Goal: Find specific page/section: Locate item on page

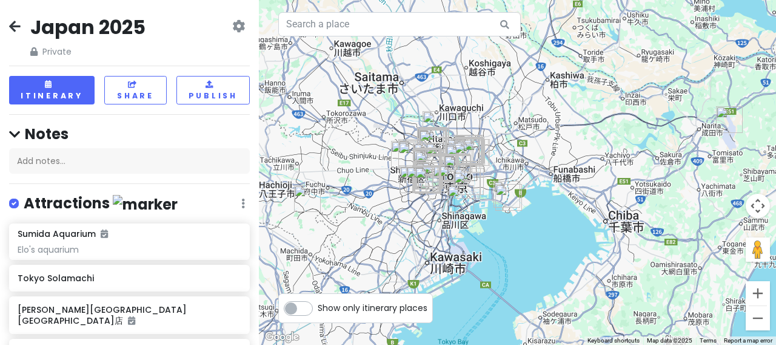
click at [389, 167] on div at bounding box center [517, 172] width 517 height 345
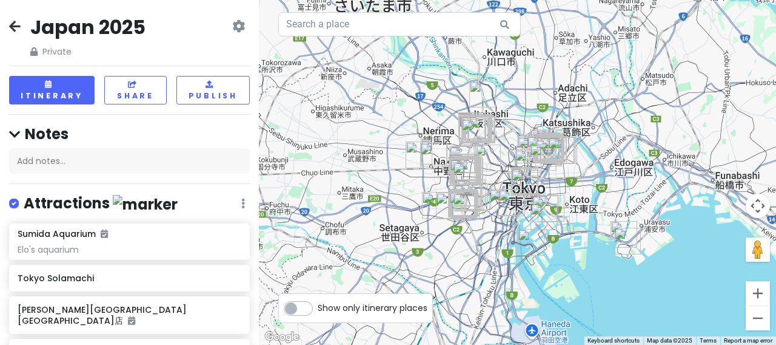
click at [523, 129] on div at bounding box center [517, 172] width 517 height 345
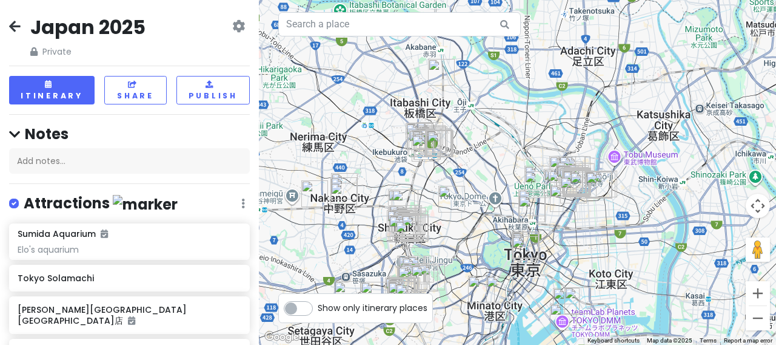
click at [460, 156] on div at bounding box center [517, 172] width 517 height 345
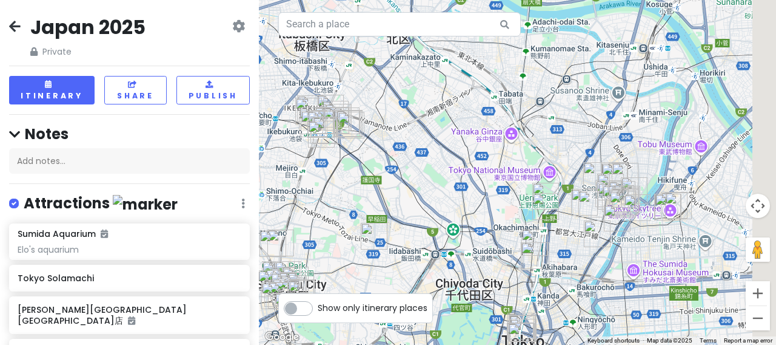
drag, startPoint x: 598, startPoint y: 173, endPoint x: 489, endPoint y: 130, distance: 117.4
click at [489, 130] on div at bounding box center [517, 172] width 517 height 345
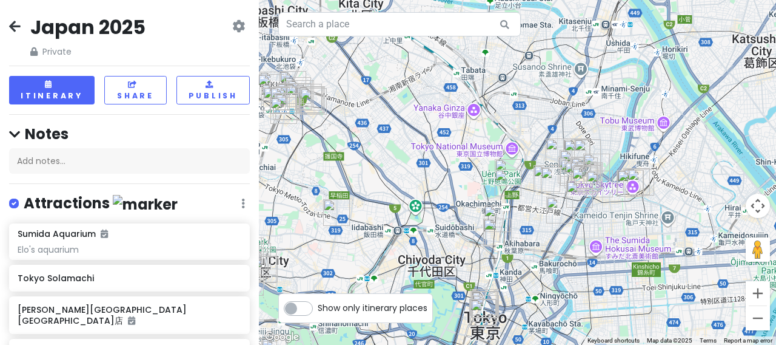
click at [531, 184] on div at bounding box center [517, 172] width 517 height 345
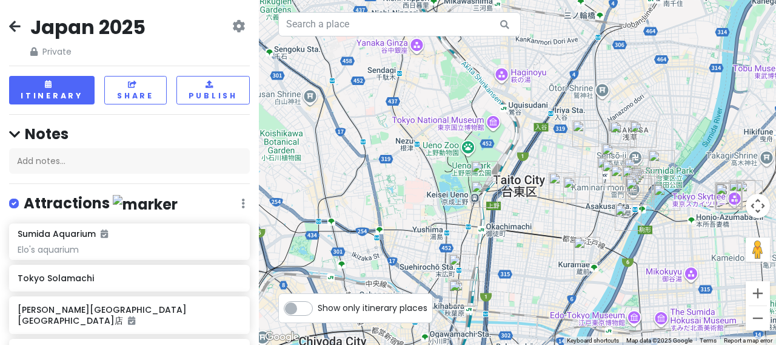
click at [525, 198] on div at bounding box center [517, 172] width 517 height 345
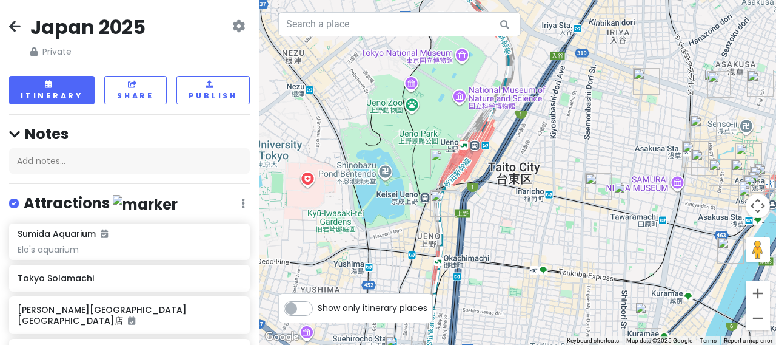
click at [445, 162] on img "Ichiran Ramen" at bounding box center [444, 162] width 27 height 27
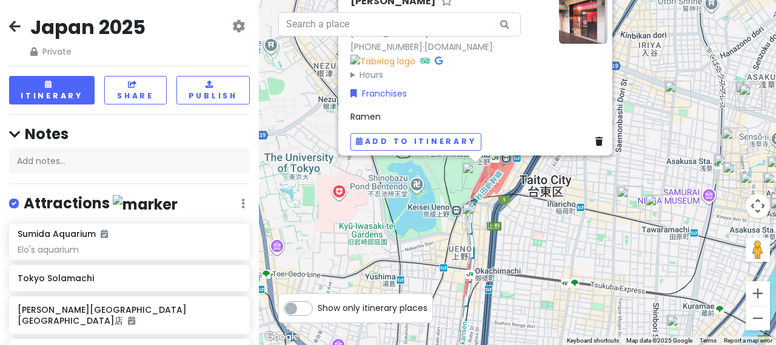
drag, startPoint x: 491, startPoint y: 278, endPoint x: 543, endPoint y: 160, distance: 129.8
click at [543, 160] on div "Ichiran Ramen 4.2 (4,796) · 7-chōme-1-1 Ueno, [GEOGRAPHIC_DATA], [GEOGRAPHIC_DA…" at bounding box center [517, 172] width 517 height 345
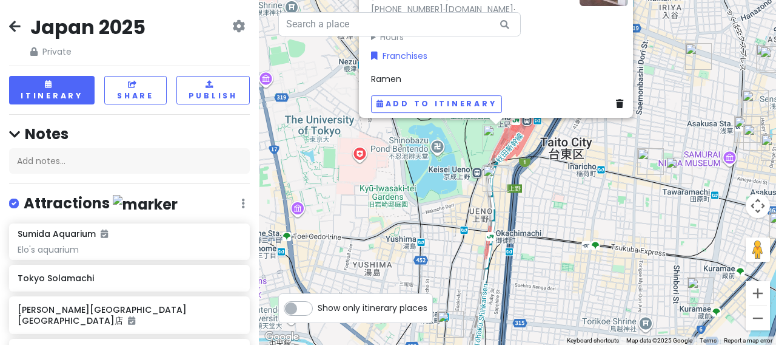
click at [494, 178] on img "SUSHIRO Ueno" at bounding box center [496, 178] width 27 height 27
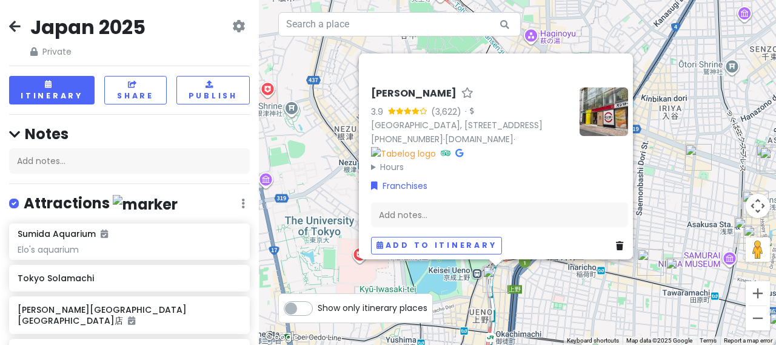
click at [675, 136] on div "[PERSON_NAME] 3.9 (3,622) · [GEOGRAPHIC_DATA], [STREET_ADDRESS] [PHONE_NUMBER] …" at bounding box center [517, 172] width 517 height 345
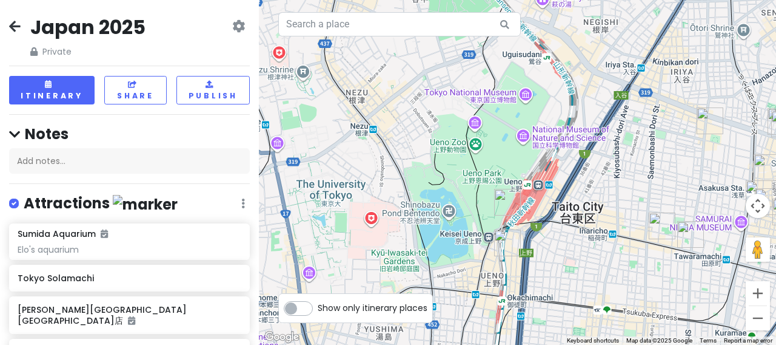
drag, startPoint x: 535, startPoint y: 220, endPoint x: 546, endPoint y: 183, distance: 38.8
click at [546, 183] on div at bounding box center [517, 172] width 517 height 345
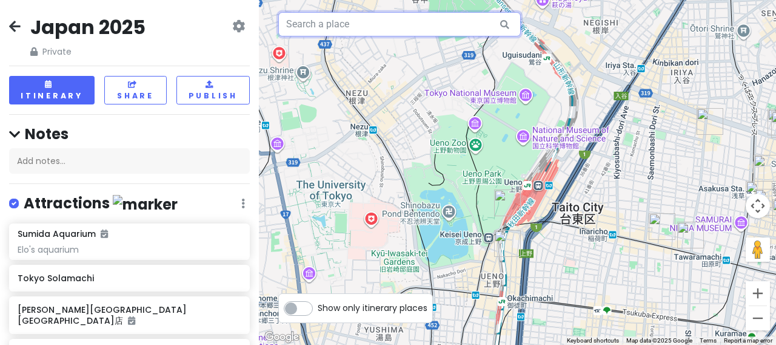
click at [346, 24] on input "text" at bounding box center [399, 24] width 243 height 24
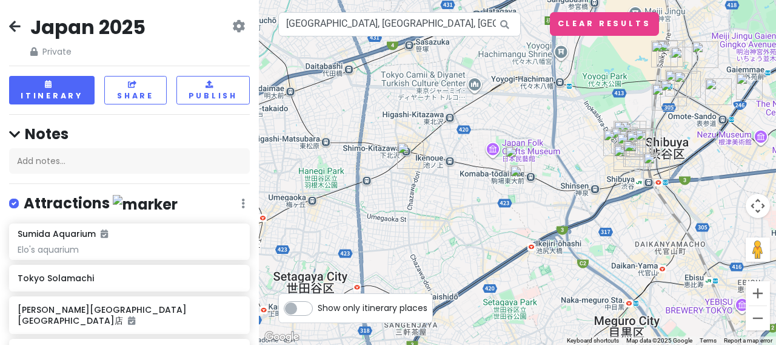
click at [519, 175] on img at bounding box center [517, 172] width 15 height 15
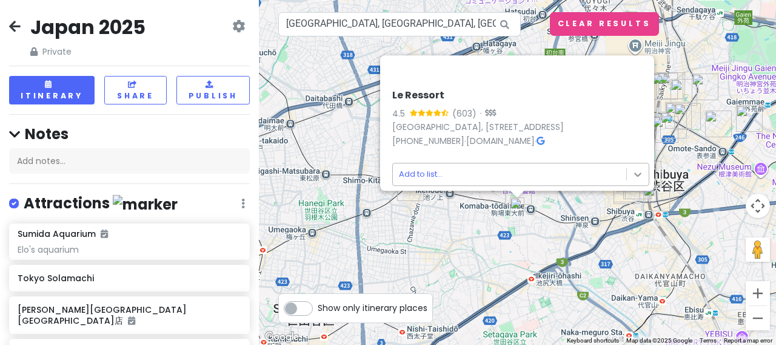
click at [637, 167] on body "[GEOGRAPHIC_DATA] 2025 Private Change Dates Make a Copy Delete Trip Give Feedba…" at bounding box center [388, 172] width 776 height 345
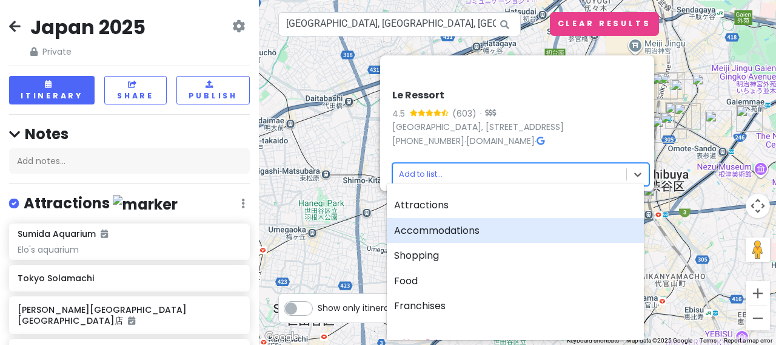
click at [354, 196] on div at bounding box center [388, 172] width 776 height 345
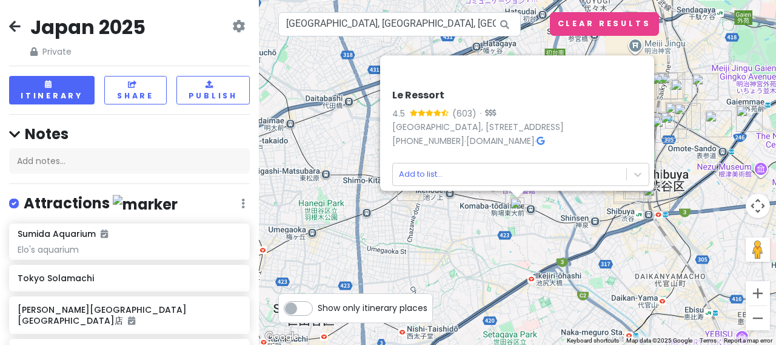
click at [545, 226] on div "Le Ressort 4.5 (603) · [GEOGRAPHIC_DATA], [STREET_ADDRESS] [PHONE_NUMBER] · [DO…" at bounding box center [517, 172] width 517 height 345
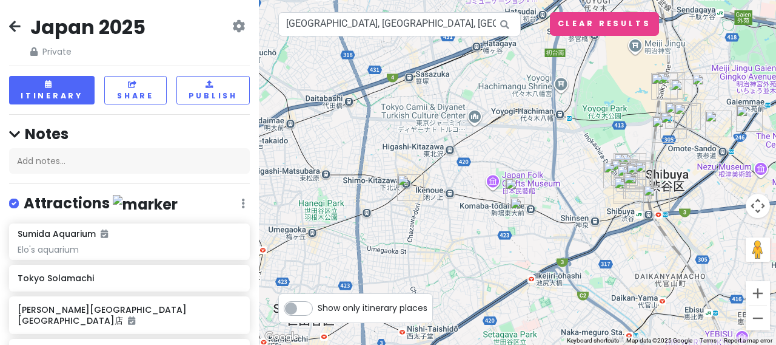
click at [518, 186] on img "Le Ressort" at bounding box center [518, 191] width 27 height 27
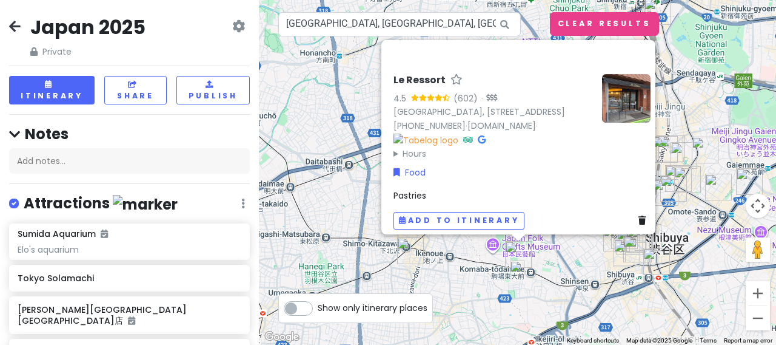
click at [689, 122] on div "Le Ressort 4.5 (602) · [GEOGRAPHIC_DATA], [STREET_ADDRESS] [PHONE_NUMBER] · [DO…" at bounding box center [517, 172] width 517 height 345
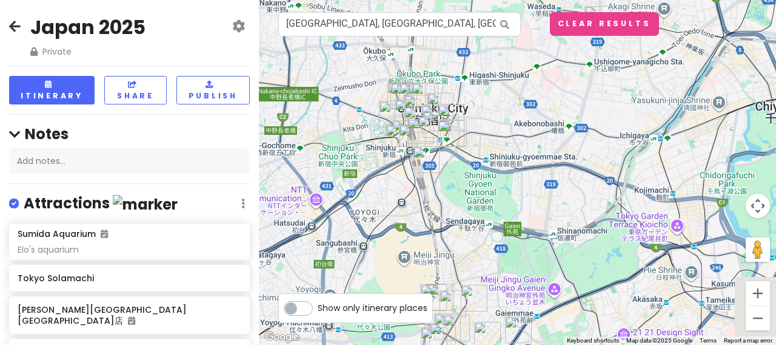
drag, startPoint x: 677, startPoint y: 102, endPoint x: 445, endPoint y: 250, distance: 275.4
click at [445, 250] on div at bounding box center [517, 172] width 517 height 345
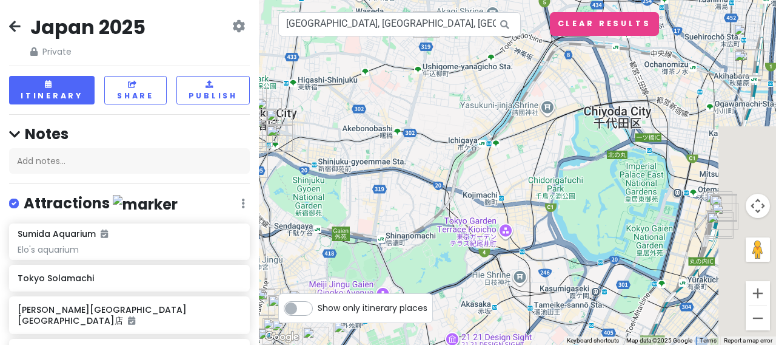
drag, startPoint x: 673, startPoint y: 167, endPoint x: 491, endPoint y: 173, distance: 182.1
click at [491, 173] on div at bounding box center [517, 172] width 517 height 345
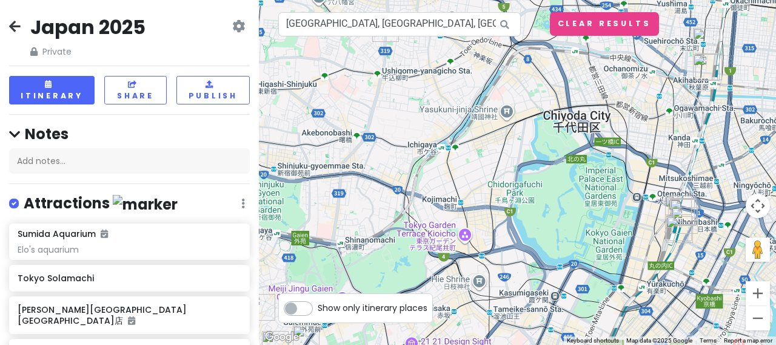
drag, startPoint x: 536, startPoint y: 198, endPoint x: 442, endPoint y: 152, distance: 104.4
click at [442, 152] on div at bounding box center [517, 172] width 517 height 345
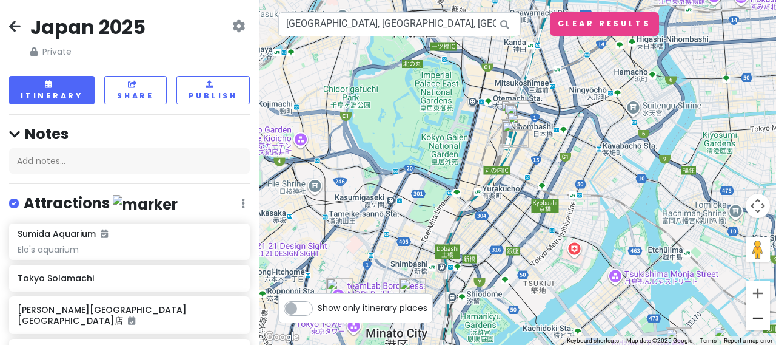
click at [762, 317] on button "Zoom out" at bounding box center [758, 318] width 24 height 24
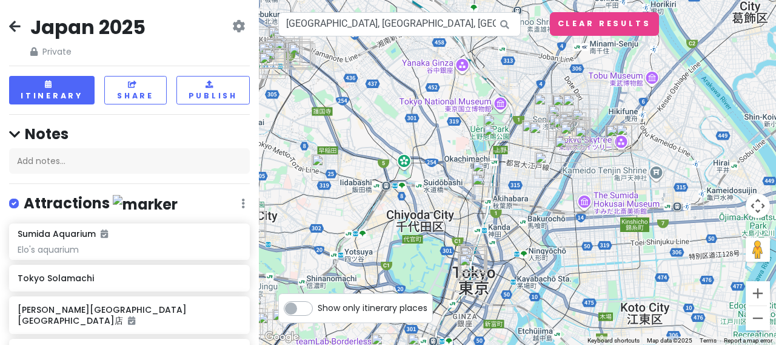
drag, startPoint x: 628, startPoint y: 96, endPoint x: 578, endPoint y: 233, distance: 146.0
click at [578, 233] on div at bounding box center [517, 172] width 517 height 345
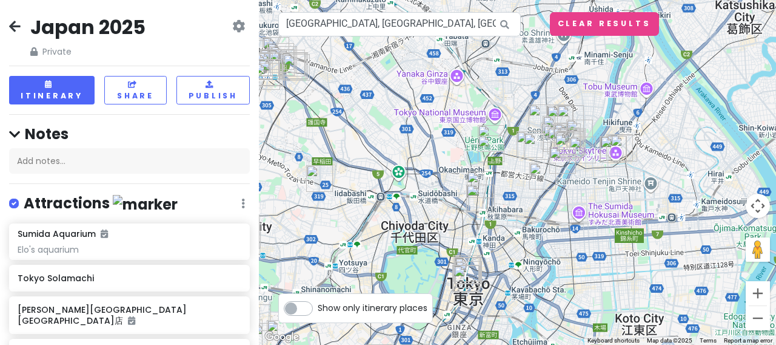
click at [511, 131] on div at bounding box center [517, 172] width 517 height 345
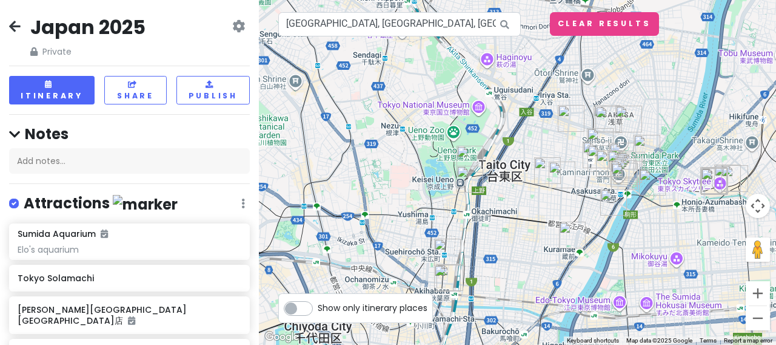
click at [511, 131] on div at bounding box center [517, 172] width 517 height 345
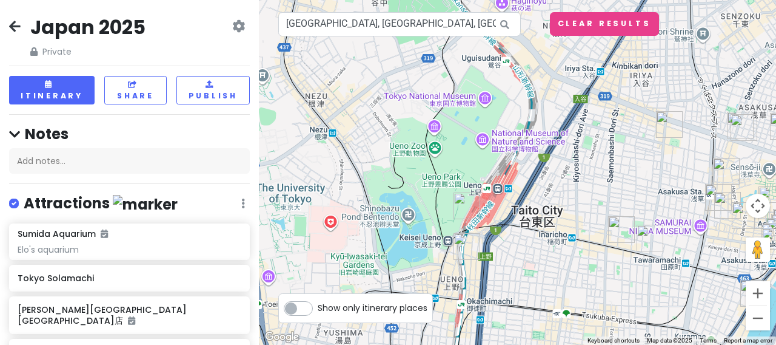
drag, startPoint x: 473, startPoint y: 147, endPoint x: 522, endPoint y: 150, distance: 48.6
click at [522, 150] on div at bounding box center [517, 172] width 517 height 345
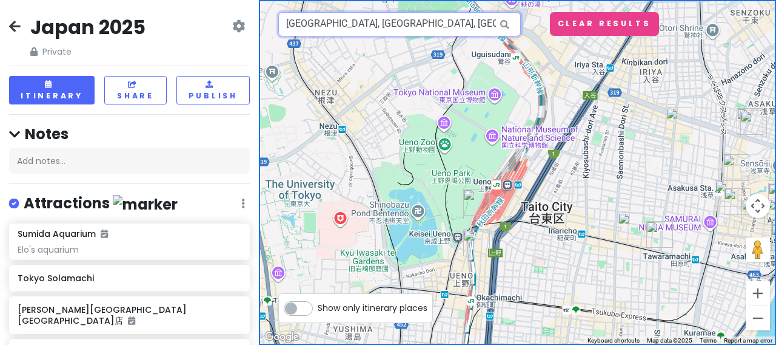
click at [357, 27] on input "[GEOGRAPHIC_DATA], [GEOGRAPHIC_DATA], [GEOGRAPHIC_DATA], Komaba3 Chome−11−6 Le …" at bounding box center [399, 24] width 243 height 24
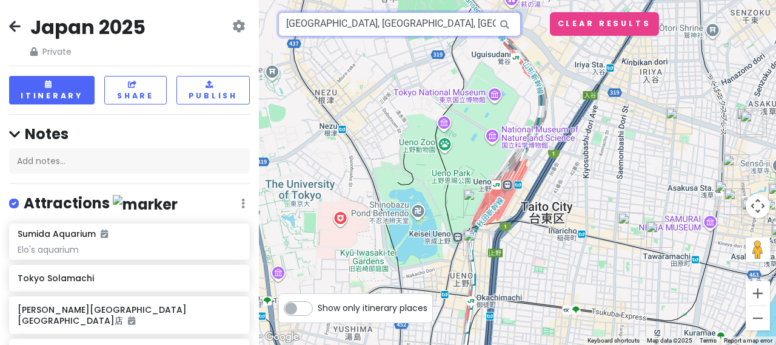
paste input "Tsurugameya"
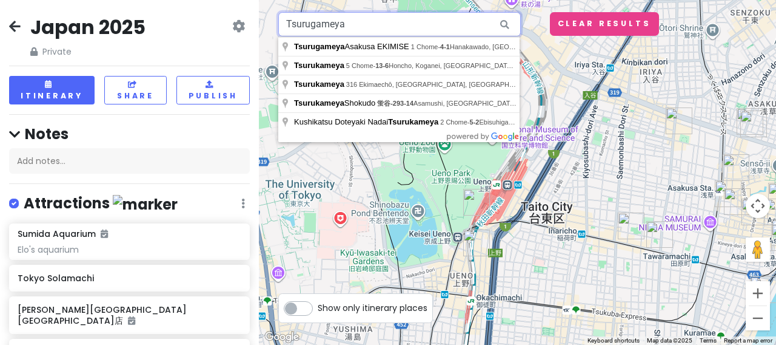
type input "Tsurugameya"
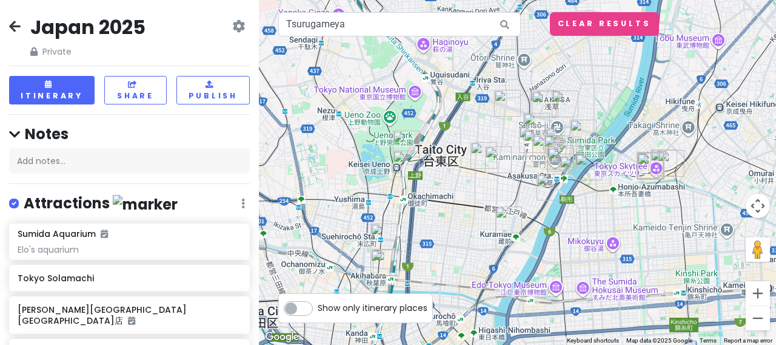
drag, startPoint x: 396, startPoint y: 146, endPoint x: 456, endPoint y: 136, distance: 60.1
click at [456, 136] on div at bounding box center [517, 172] width 517 height 345
click at [422, 128] on div at bounding box center [517, 172] width 517 height 345
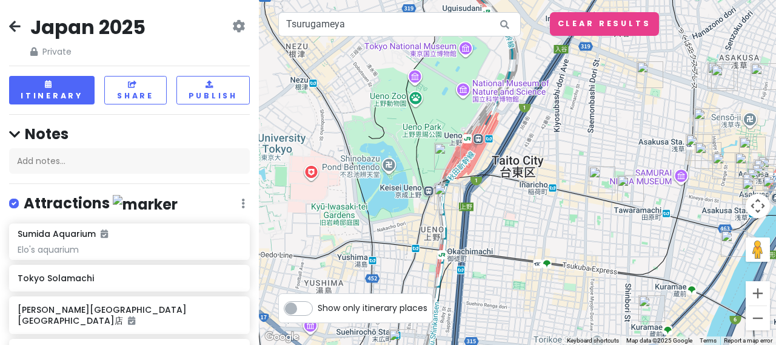
drag, startPoint x: 402, startPoint y: 132, endPoint x: 459, endPoint y: 118, distance: 58.8
click at [459, 118] on div at bounding box center [517, 172] width 517 height 345
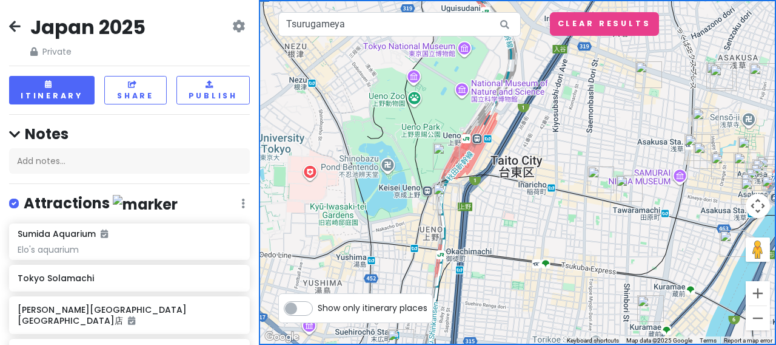
click at [449, 152] on img "Ichiran Ramen" at bounding box center [446, 156] width 27 height 27
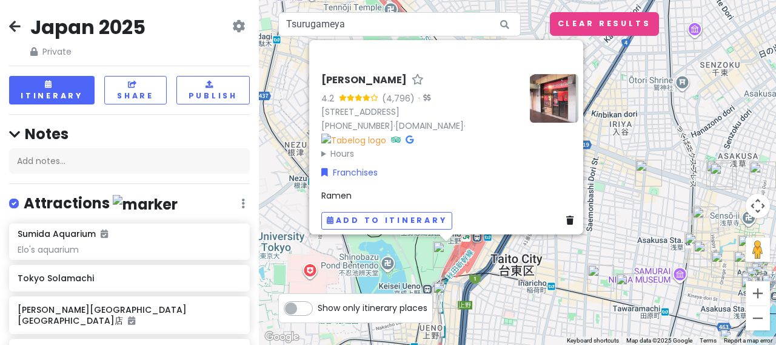
click at [529, 263] on div "Ichiran Ramen 4.2 (4,796) · 7-chōme-1-1 Ueno, [GEOGRAPHIC_DATA], [GEOGRAPHIC_DA…" at bounding box center [517, 172] width 517 height 345
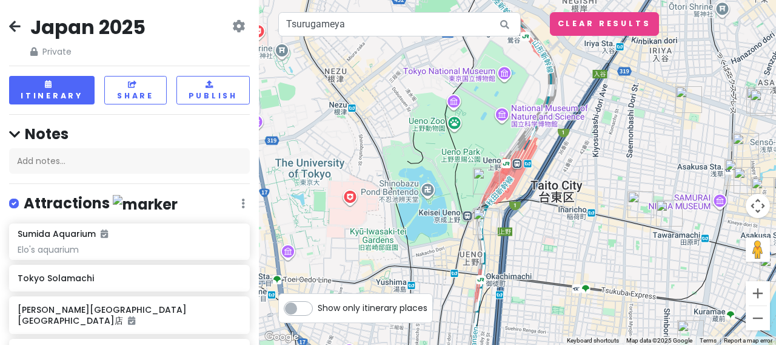
drag, startPoint x: 533, startPoint y: 217, endPoint x: 573, endPoint y: 146, distance: 81.3
click at [573, 146] on div at bounding box center [517, 172] width 517 height 345
